Goal: Check status: Check status

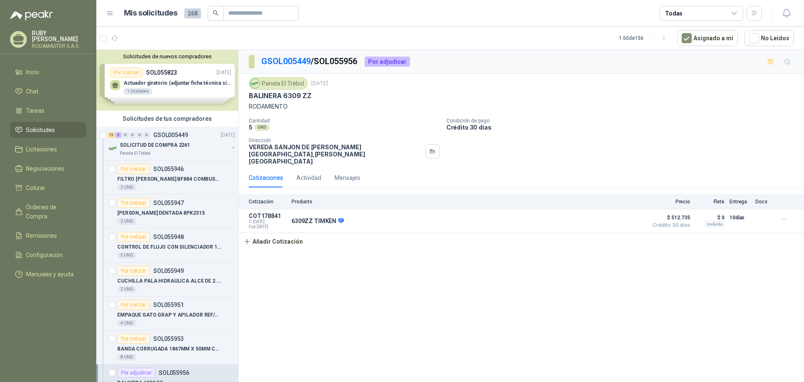
click at [36, 133] on link "Solicitudes" at bounding box center [48, 130] width 76 height 16
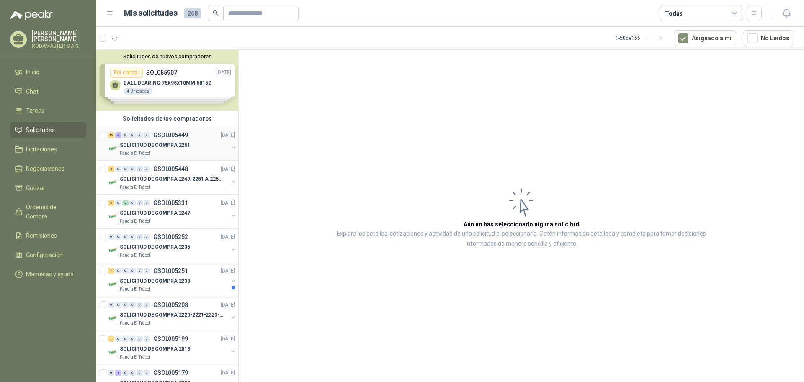
click at [174, 139] on div "19 3 0 0 0 0 GSOL005449 [DATE]" at bounding box center [172, 135] width 129 height 10
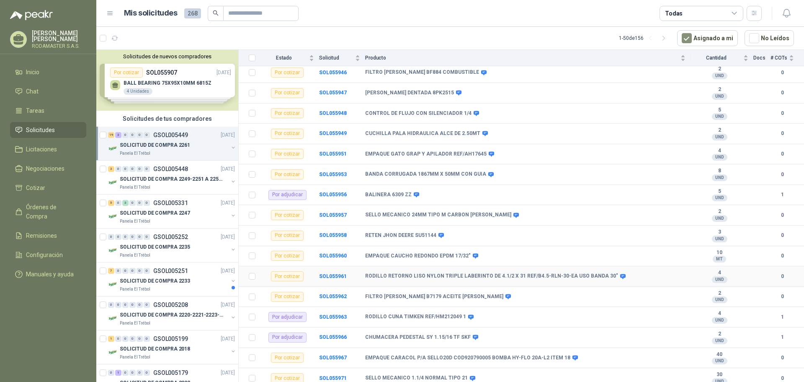
scroll to position [57, 0]
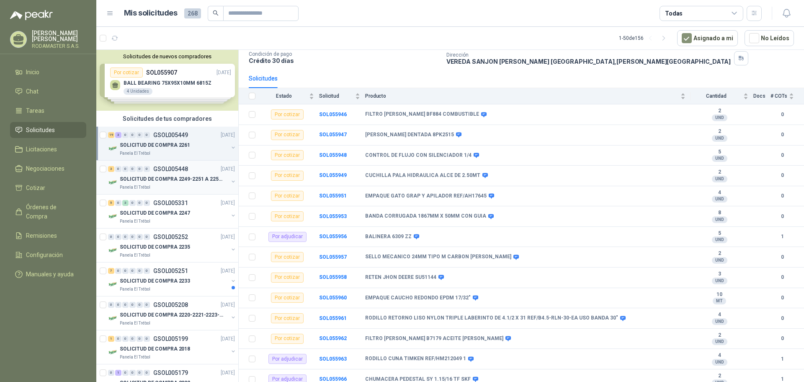
click at [134, 169] on div "0" at bounding box center [132, 169] width 6 height 6
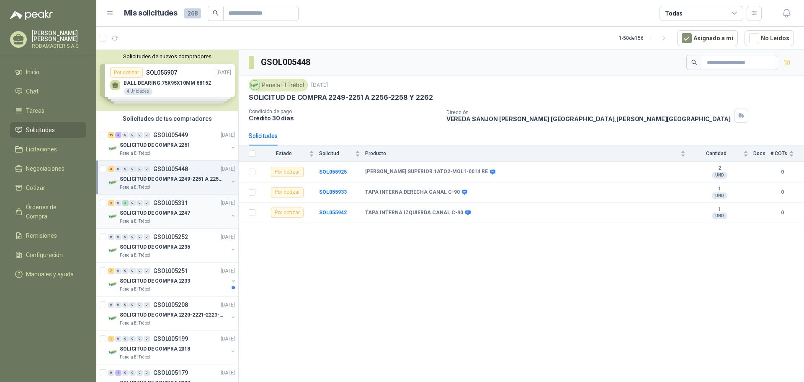
click at [132, 210] on p "SOLICITUD DE COMPRA 2247" at bounding box center [155, 213] width 70 height 8
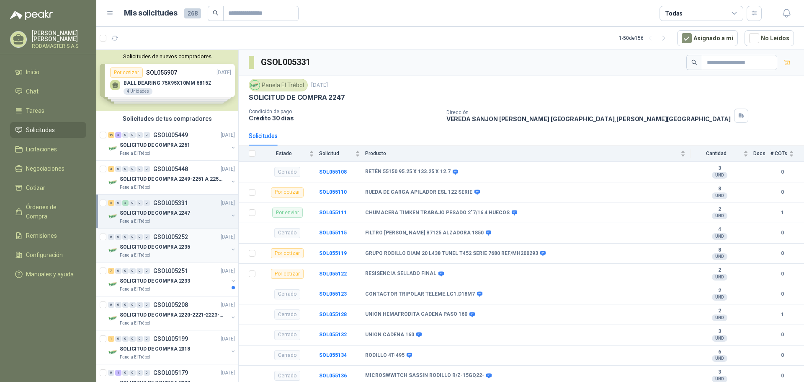
click at [142, 240] on div "0 0 0 0 0 0 GSOL005252 02/09/25" at bounding box center [172, 237] width 129 height 10
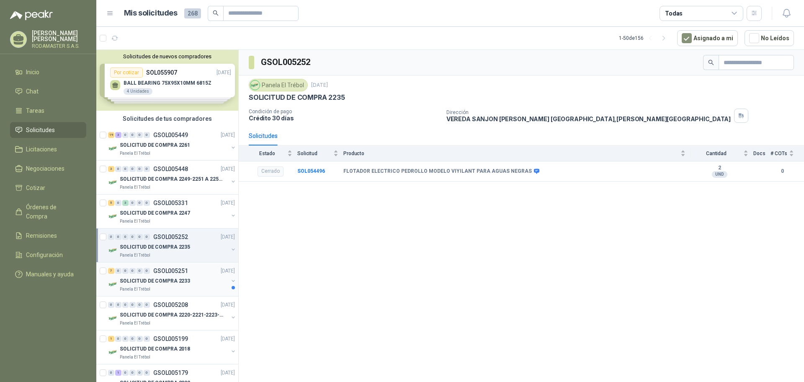
click at [162, 274] on div "7 0 0 0 0 0 GSOL005251 02/09/25" at bounding box center [172, 271] width 129 height 10
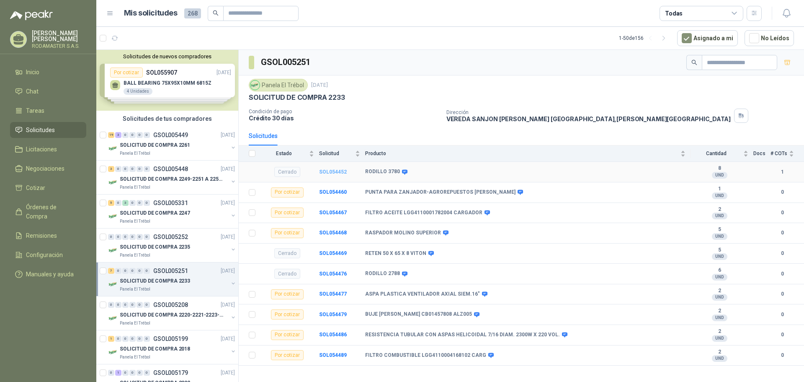
click at [329, 173] on b "SOL054452" at bounding box center [333, 172] width 28 height 6
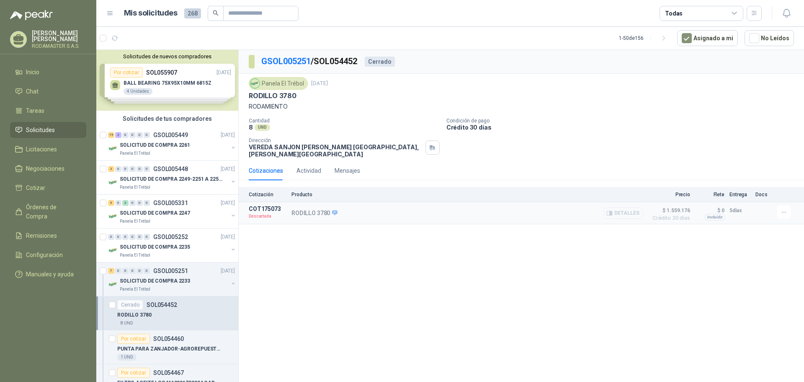
click at [622, 207] on button "Detalles" at bounding box center [623, 212] width 39 height 11
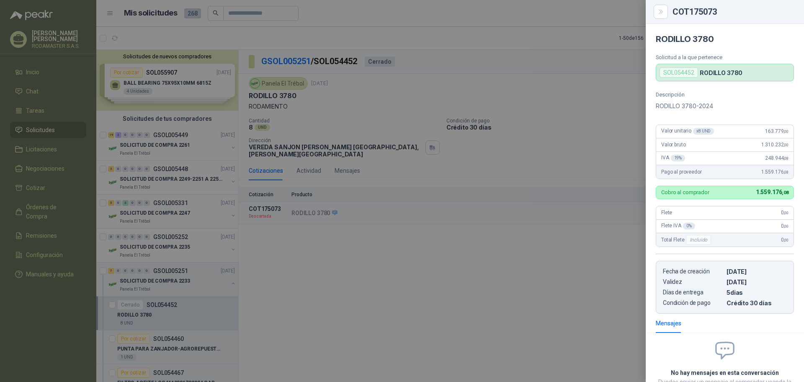
click at [432, 224] on div at bounding box center [402, 191] width 804 height 382
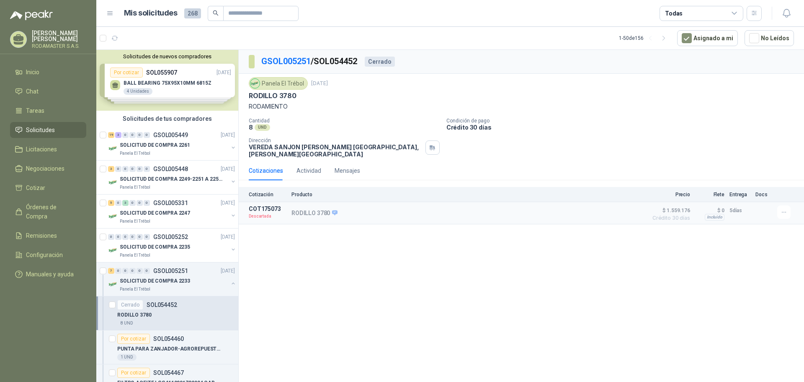
click at [35, 125] on span "Solicitudes" at bounding box center [40, 129] width 29 height 9
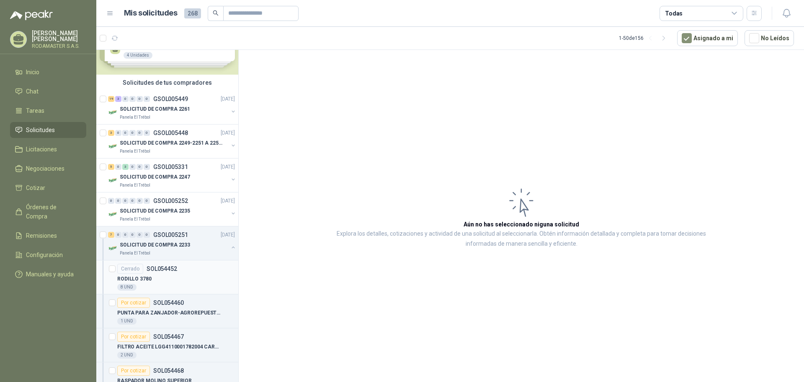
scroll to position [84, 0]
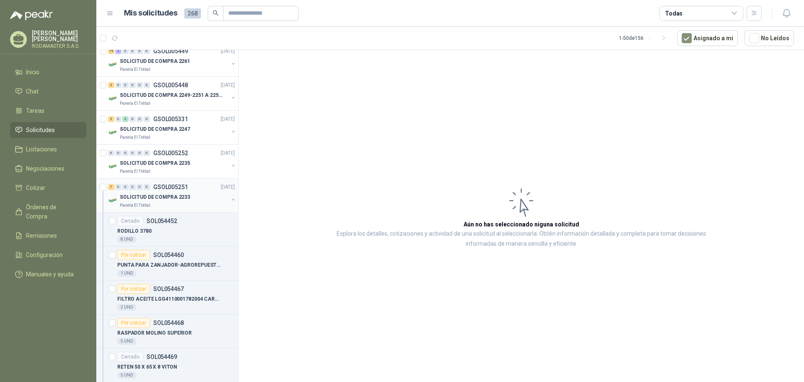
click at [165, 196] on p "SOLICITUD DE COMPRA 2233" at bounding box center [155, 197] width 70 height 8
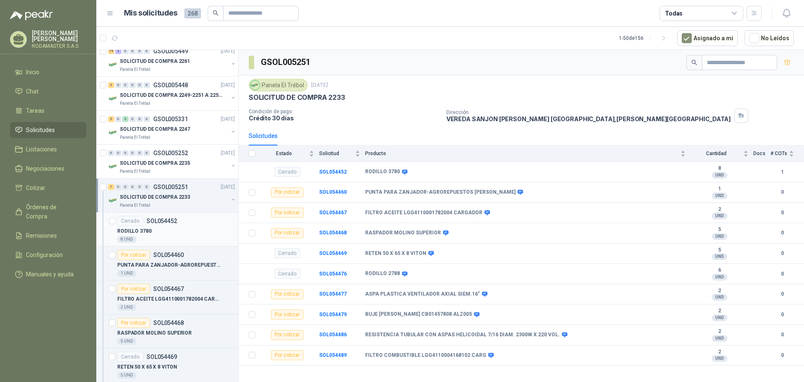
click at [161, 224] on p "SOL054452" at bounding box center [162, 221] width 31 height 6
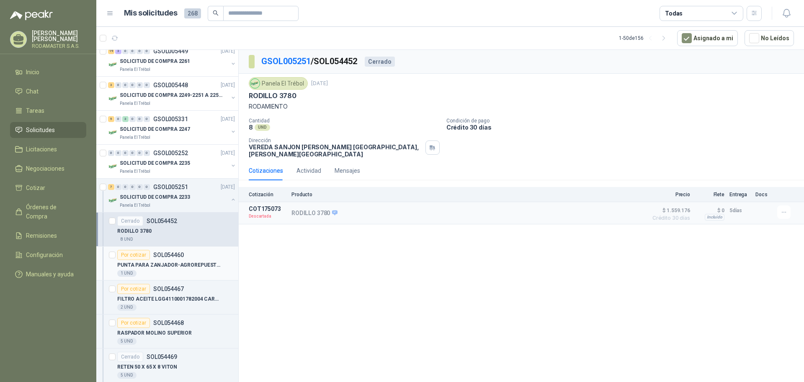
click at [173, 253] on p "SOL054460" at bounding box center [168, 255] width 31 height 6
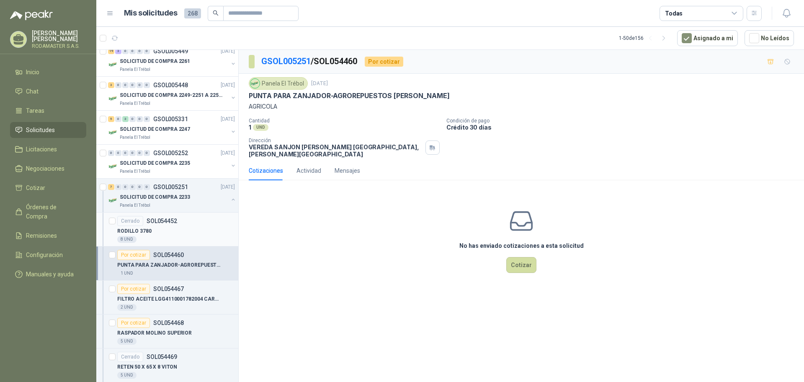
click at [149, 227] on p "RODILLO 3780" at bounding box center [134, 231] width 34 height 8
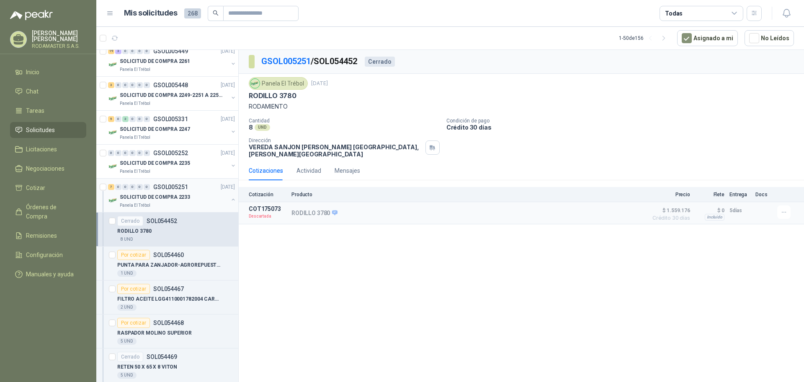
click at [162, 199] on p "SOLICITUD DE COMPRA 2233" at bounding box center [155, 197] width 70 height 8
